Goal: Check status: Check status

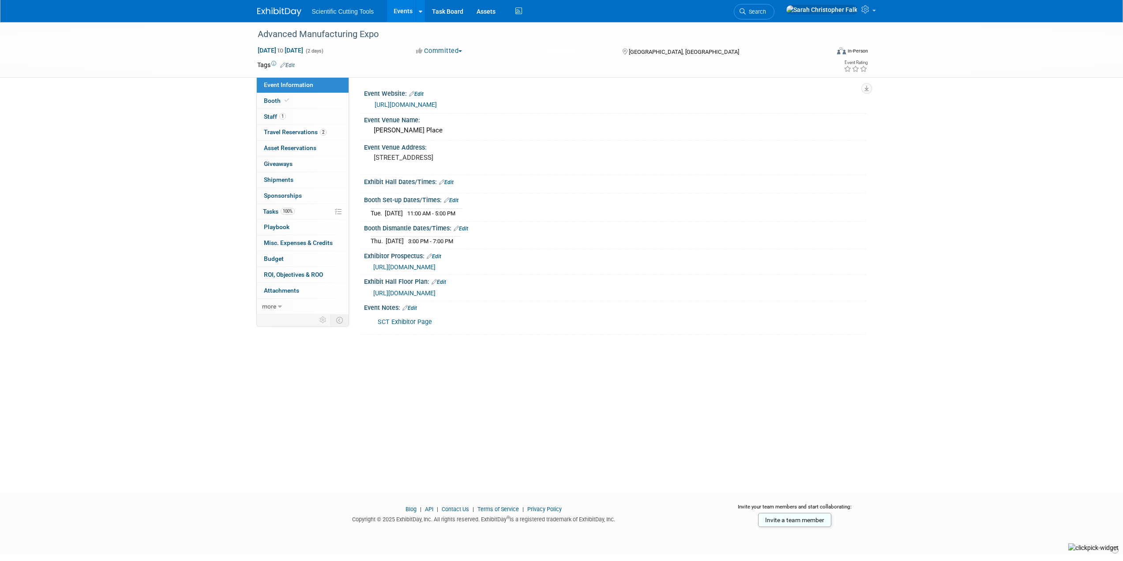
click at [272, 15] on img at bounding box center [279, 12] width 44 height 9
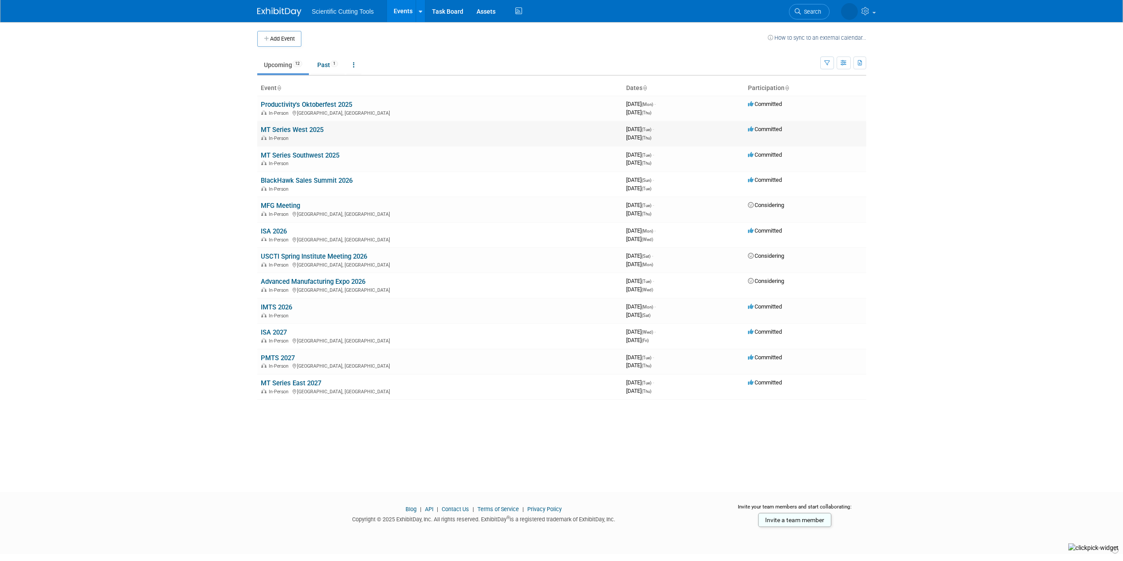
click at [287, 128] on link "MT Series West 2025" at bounding box center [292, 130] width 63 height 8
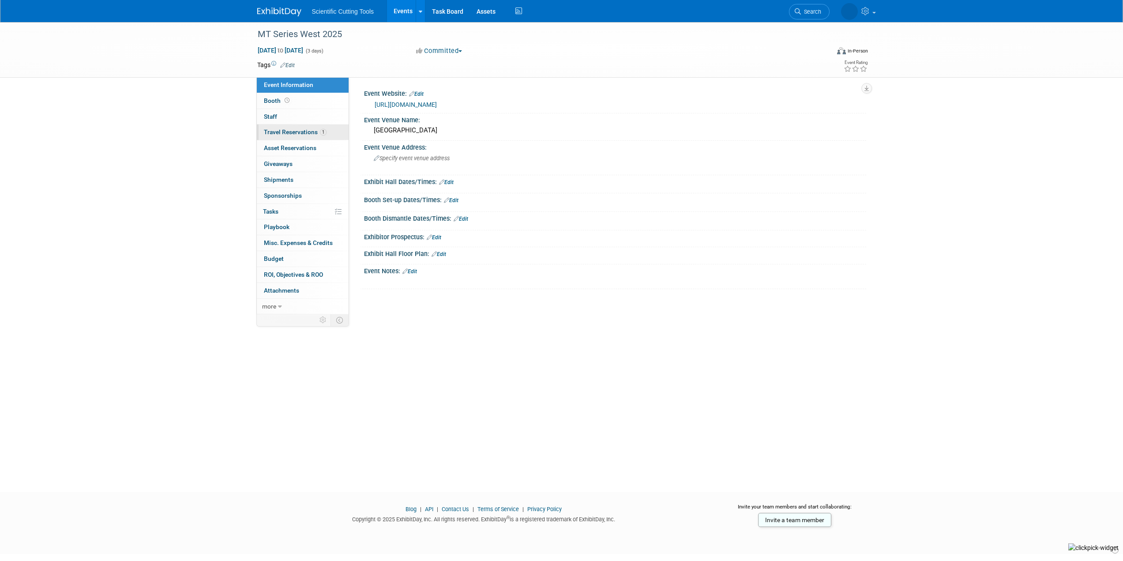
click at [279, 131] on span "Travel Reservations 1" at bounding box center [295, 131] width 63 height 7
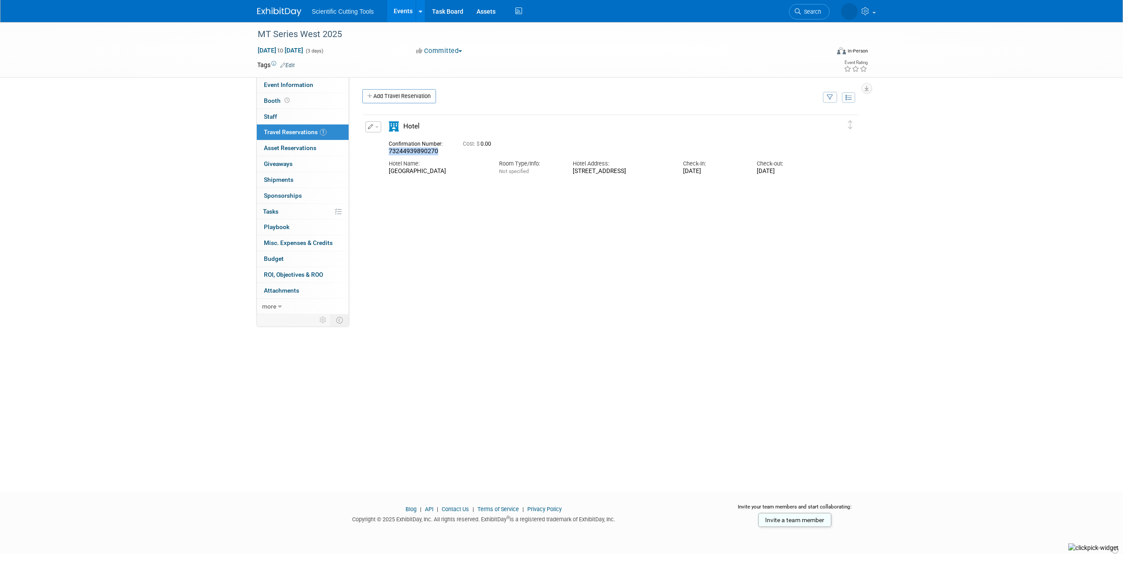
drag, startPoint x: 388, startPoint y: 152, endPoint x: 438, endPoint y: 152, distance: 49.9
click at [438, 152] on div "Confirmation Number: 73244939890270" at bounding box center [419, 146] width 74 height 17
copy span "73244939890270"
